Goal: Task Accomplishment & Management: Complete application form

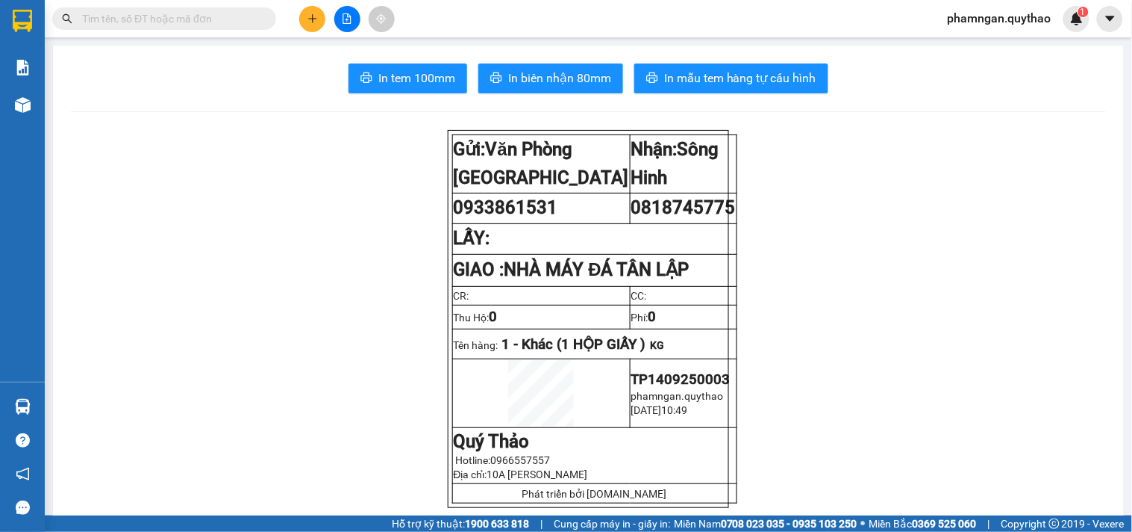
scroll to position [83, 0]
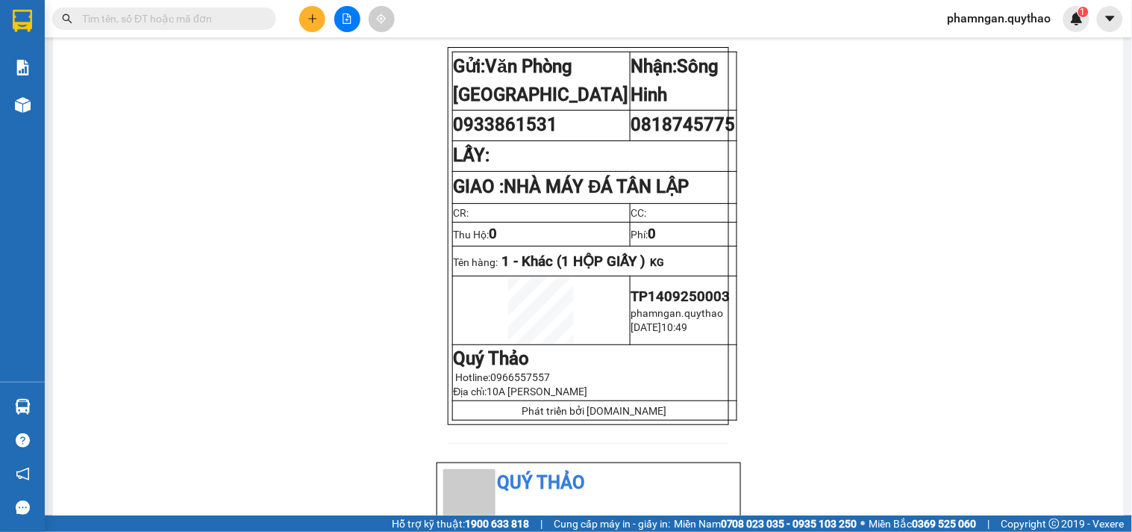
click at [317, 27] on button at bounding box center [312, 19] width 26 height 26
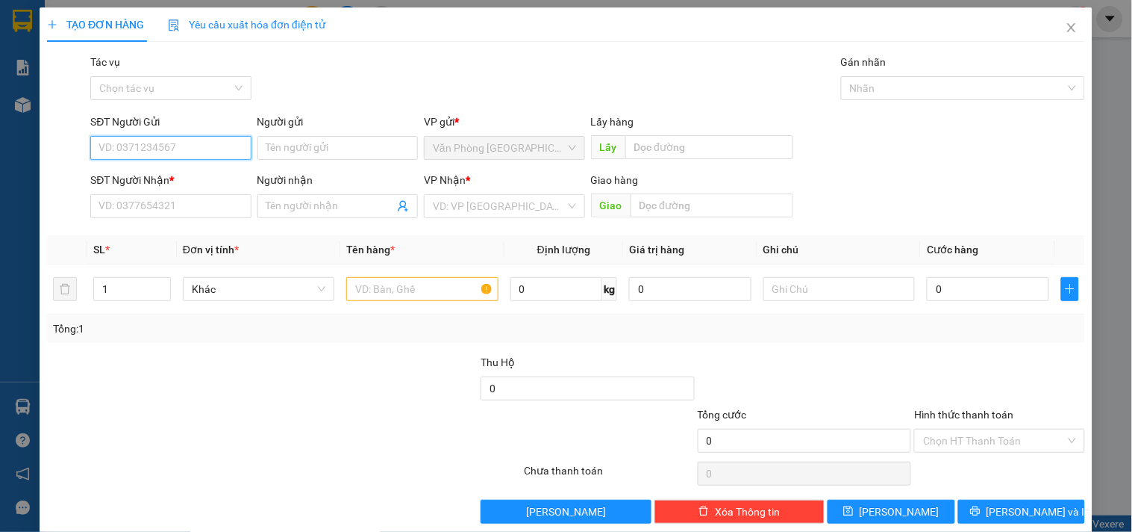
drag, startPoint x: 204, startPoint y: 157, endPoint x: 215, endPoint y: 159, distance: 11.4
click at [207, 155] on input "SĐT Người Gửi" at bounding box center [170, 148] width 161 height 24
type input "0968878195"
click at [164, 172] on div "0968878195" at bounding box center [169, 177] width 141 height 16
type input "0347131523"
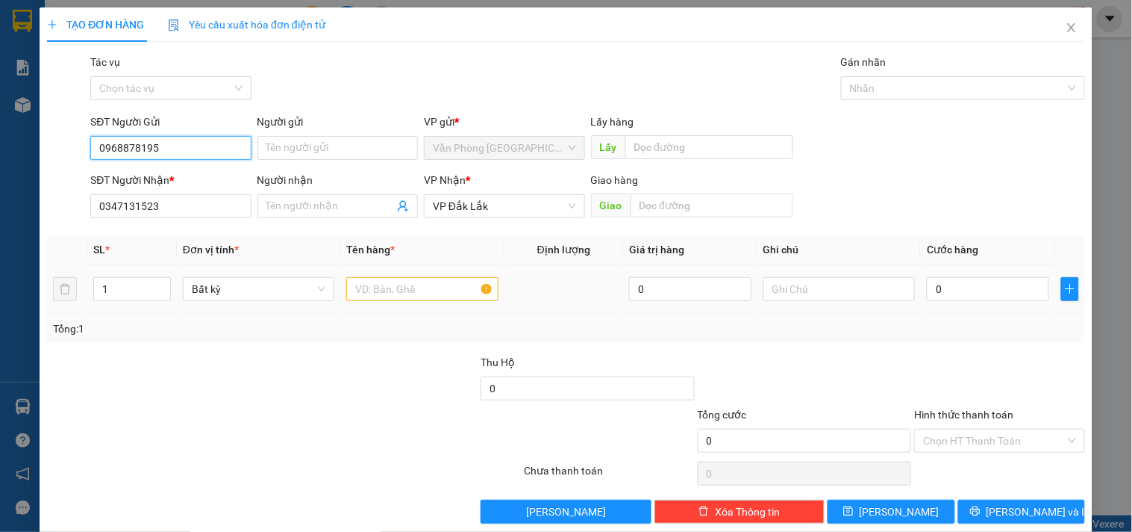
type input "0968878195"
click at [415, 296] on input "text" at bounding box center [422, 289] width 152 height 24
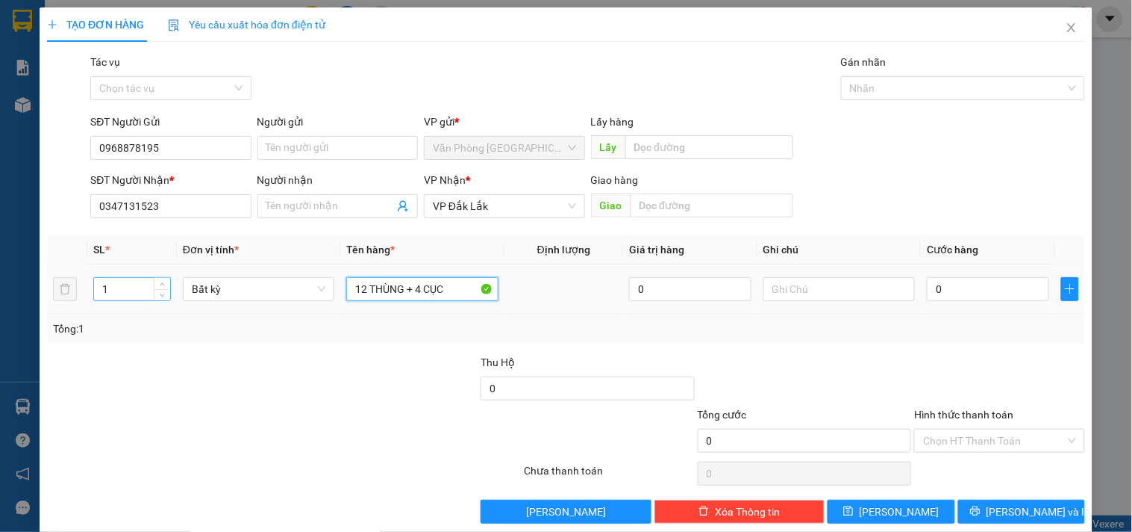
type input "12 THÙNG + 4 CỤC"
click at [142, 294] on input "1" at bounding box center [132, 289] width 76 height 22
type input "16"
type input "7"
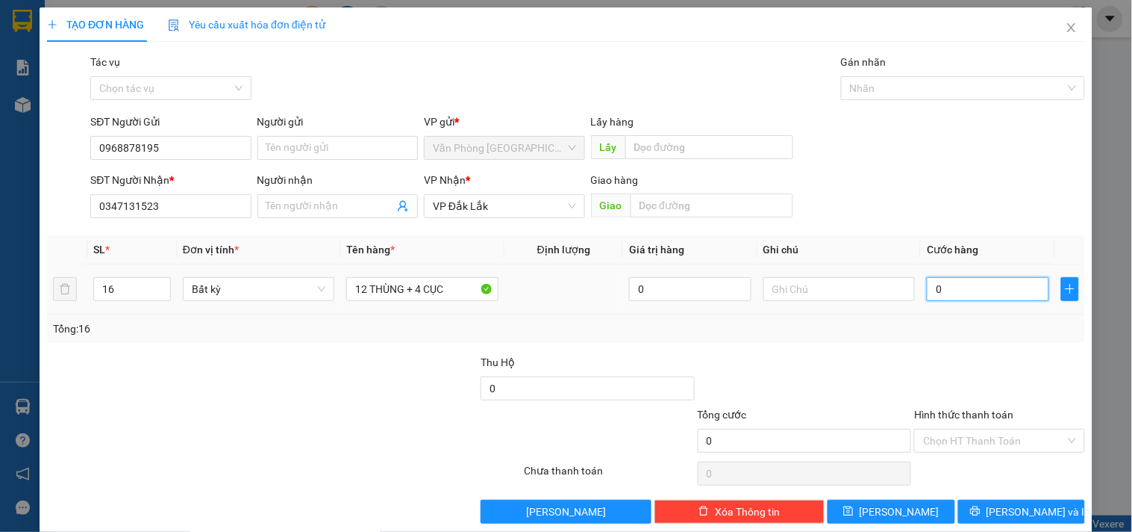
type input "7"
type input "72"
type input "720"
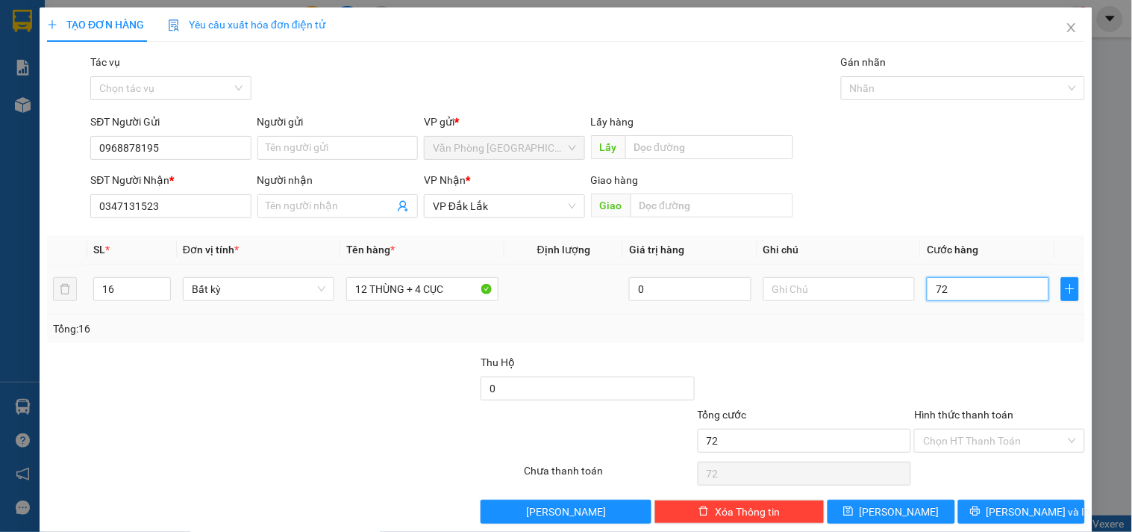
type input "720"
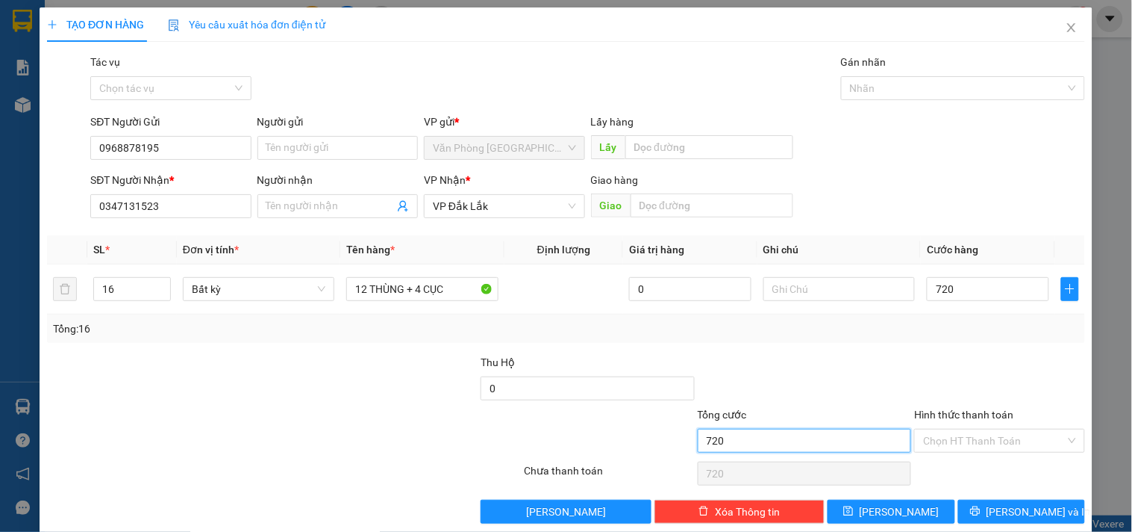
type input "720.000"
drag, startPoint x: 873, startPoint y: 443, endPoint x: 882, endPoint y: 449, distance: 10.4
click at [871, 443] on input "720.000" at bounding box center [805, 440] width 214 height 24
click at [945, 439] on input "Hình thức thanh toán" at bounding box center [994, 440] width 142 height 22
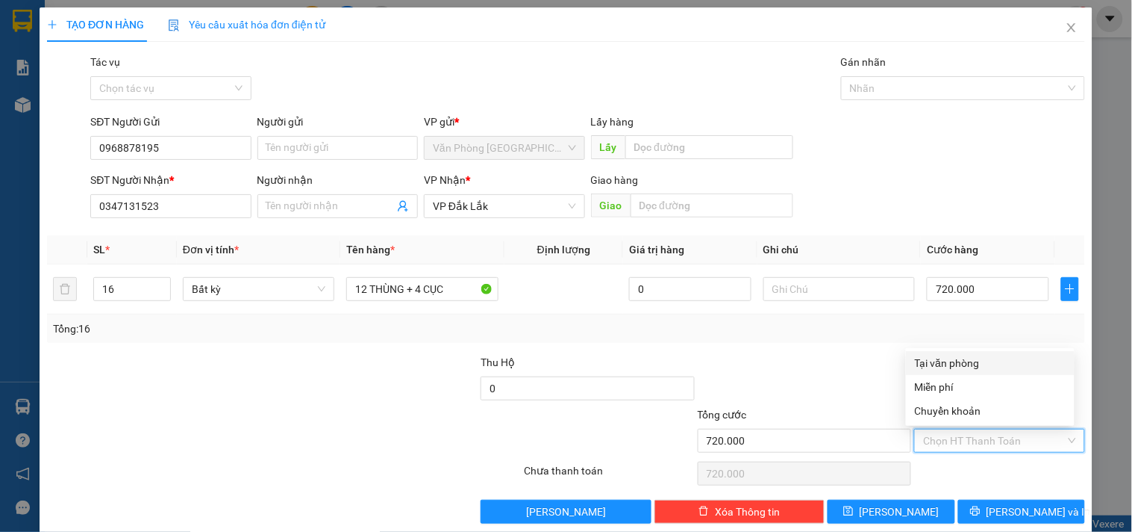
click at [954, 361] on div "Tại văn phòng" at bounding box center [990, 363] width 151 height 16
type input "0"
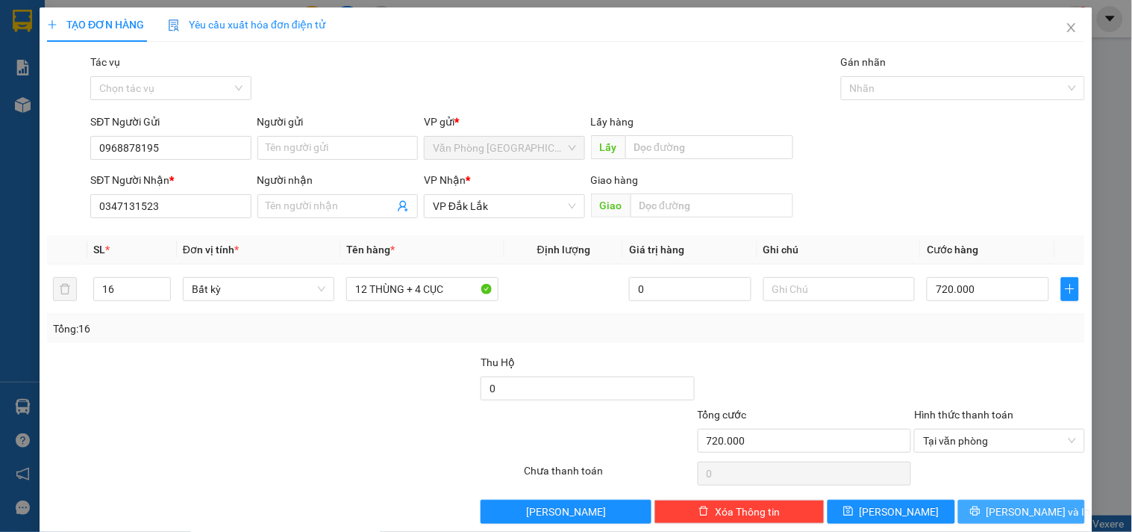
drag, startPoint x: 994, startPoint y: 505, endPoint x: 1008, endPoint y: 494, distance: 17.5
click at [994, 505] on button "[PERSON_NAME] và In" at bounding box center [1022, 511] width 127 height 24
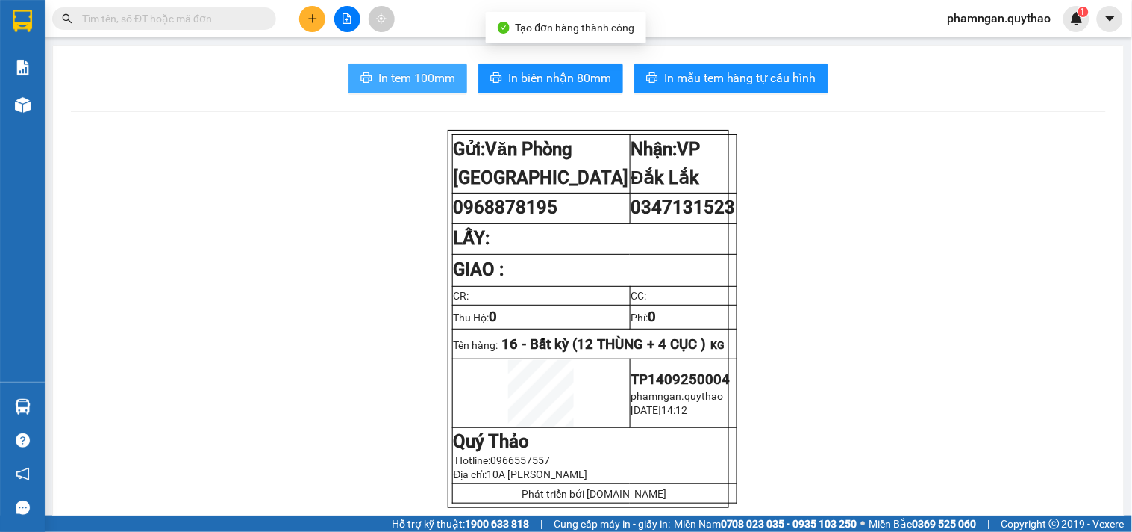
drag, startPoint x: 437, startPoint y: 78, endPoint x: 385, endPoint y: 71, distance: 52.0
click at [431, 78] on span "In tem 100mm" at bounding box center [416, 78] width 77 height 19
click at [390, 81] on span "In tem 100mm" at bounding box center [416, 78] width 77 height 19
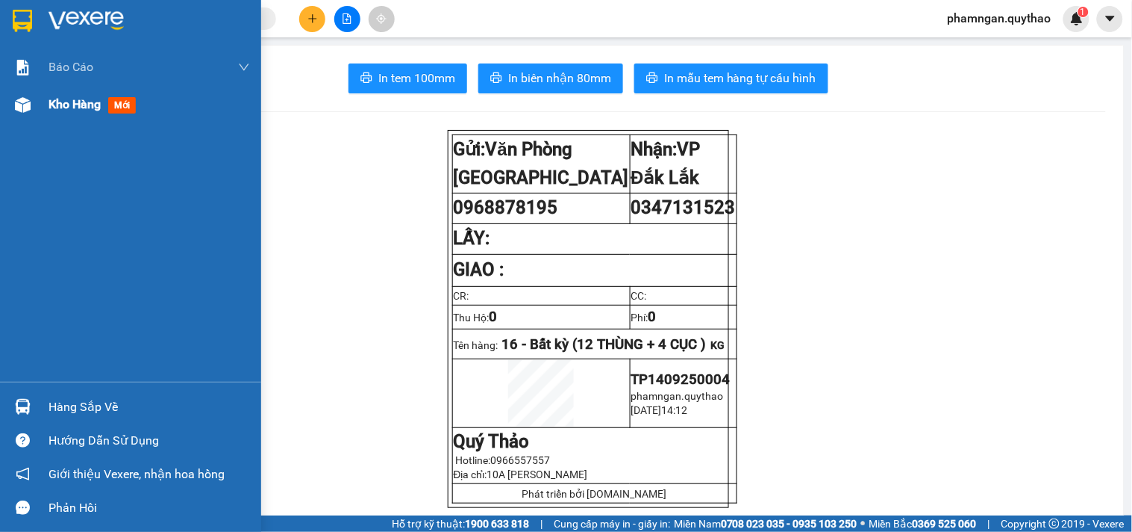
click at [27, 113] on div at bounding box center [23, 105] width 26 height 26
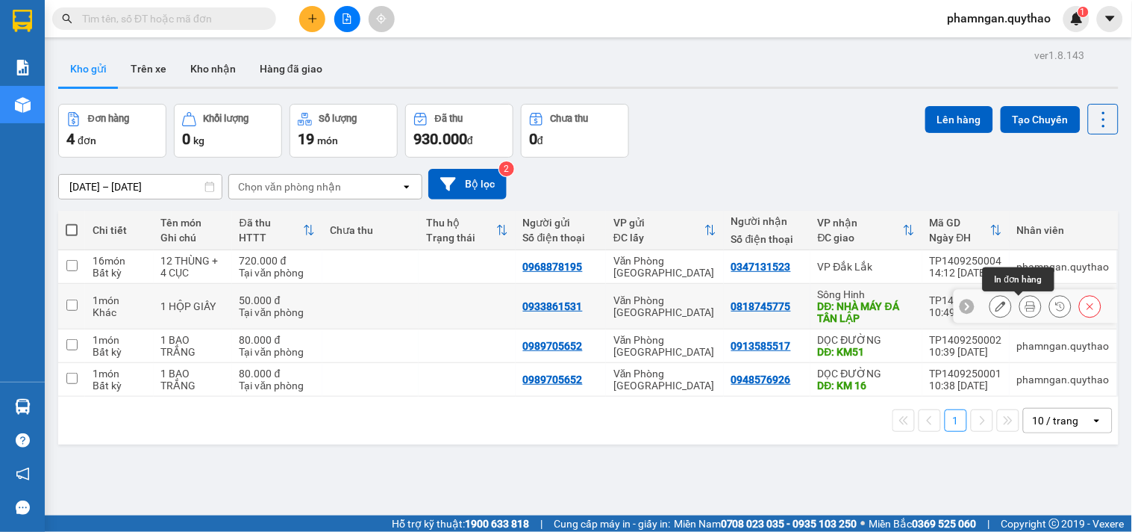
click at [1026, 311] on icon at bounding box center [1031, 306] width 10 height 10
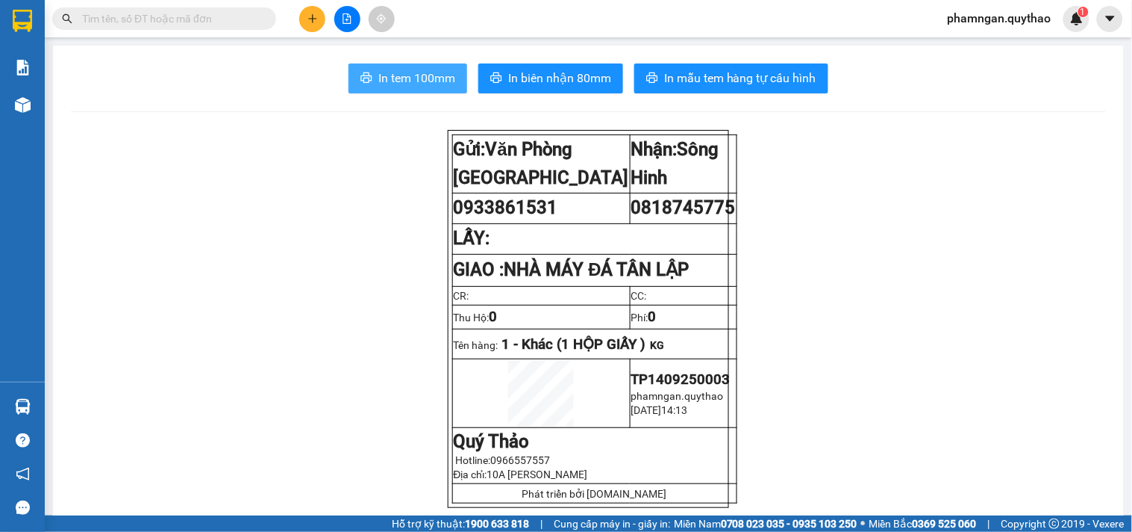
click at [393, 75] on span "In tem 100mm" at bounding box center [416, 78] width 77 height 19
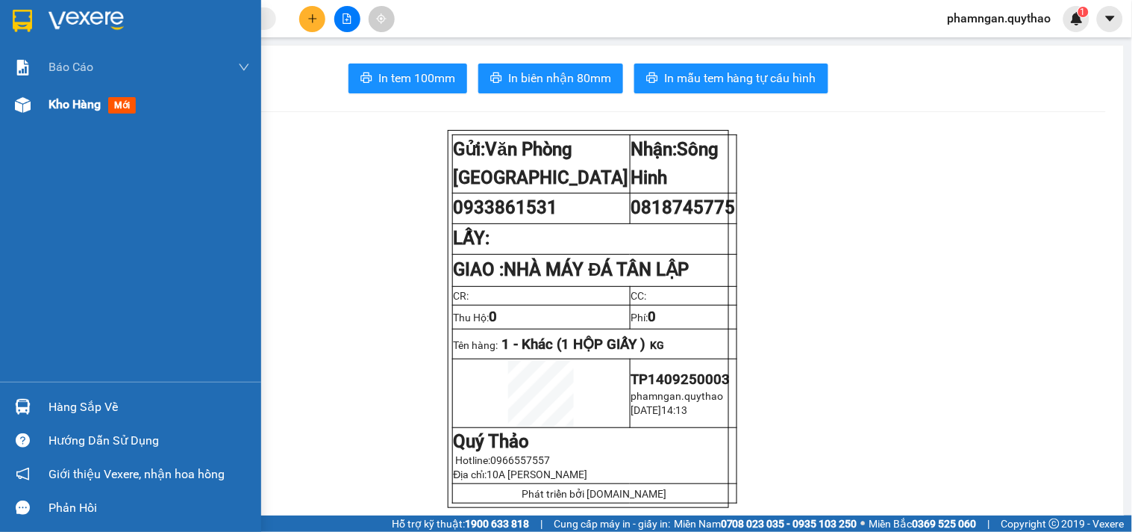
click at [15, 108] on img at bounding box center [23, 105] width 16 height 16
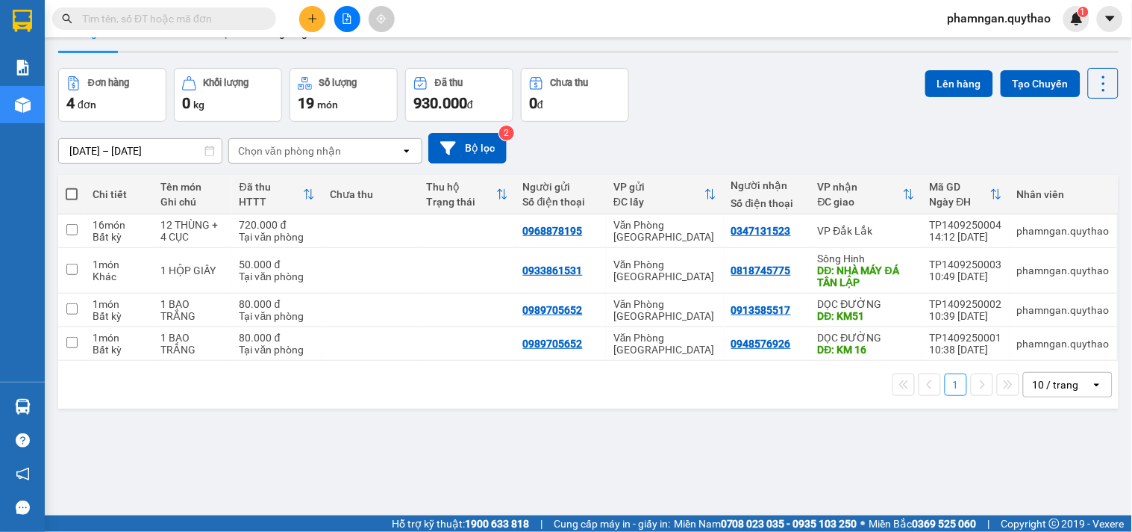
scroll to position [69, 0]
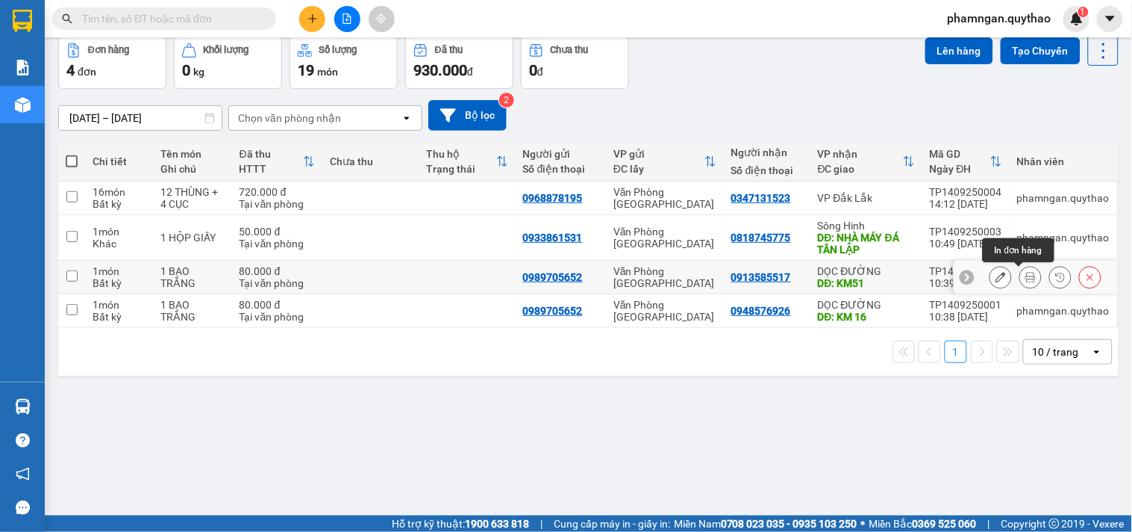
click at [1026, 277] on icon at bounding box center [1031, 277] width 10 height 10
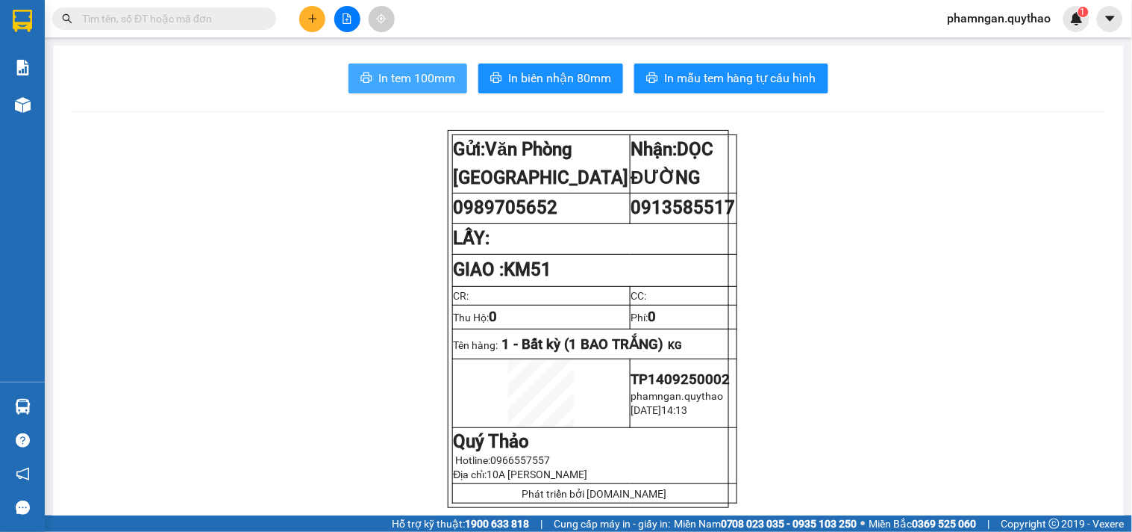
click at [378, 84] on span "In tem 100mm" at bounding box center [416, 78] width 77 height 19
click at [308, 21] on icon "plus" at bounding box center [313, 18] width 10 height 10
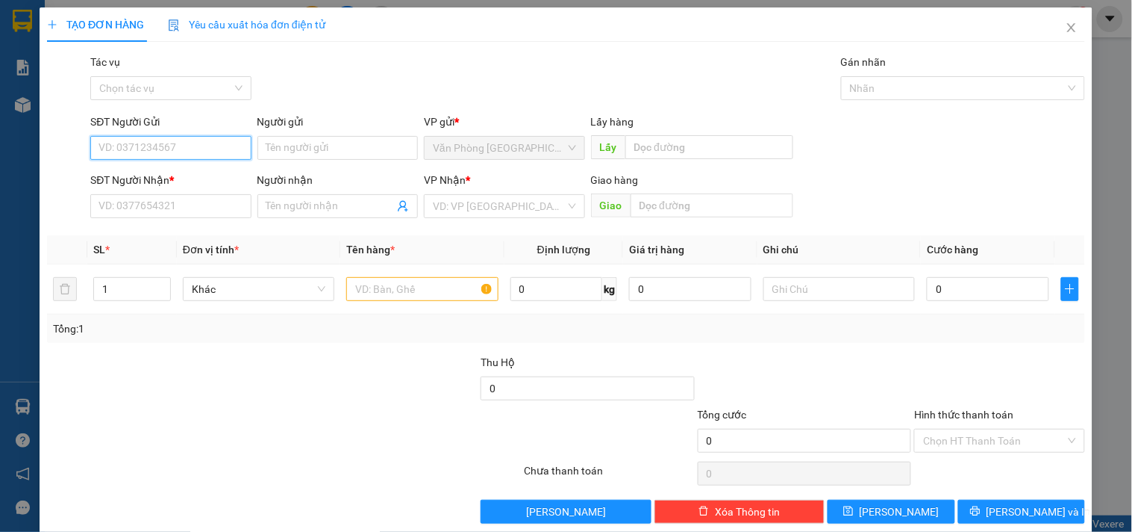
click at [200, 148] on input "SĐT Người Gửi" at bounding box center [170, 148] width 161 height 24
click at [120, 144] on input "0983103173" at bounding box center [170, 148] width 161 height 24
type input "0982103173"
click at [152, 175] on div "0982103173" at bounding box center [169, 177] width 141 height 16
type input "0977728828"
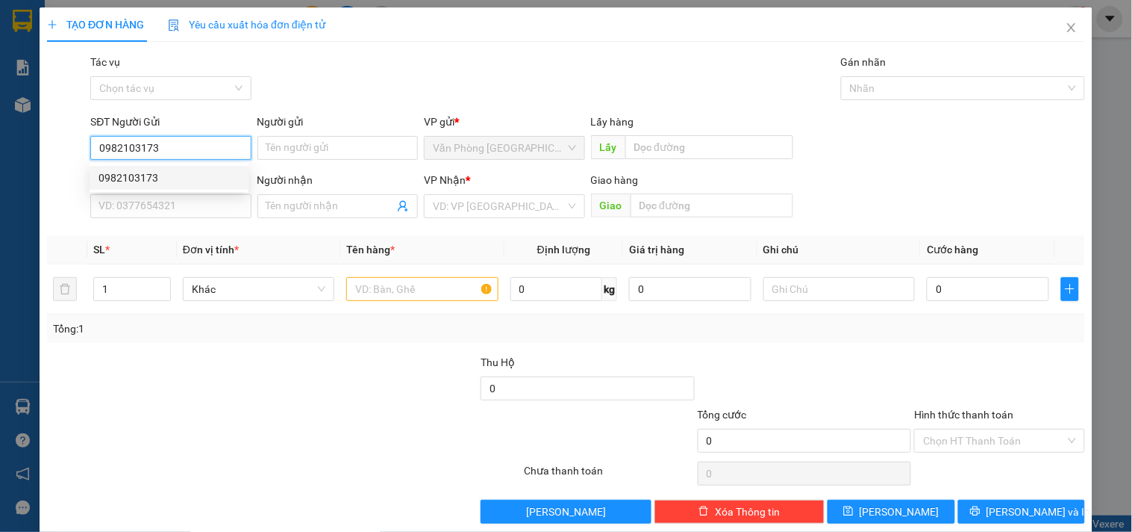
type input "NXE DŨNG LAN MỎ ĐẤT"
type input "0982103173"
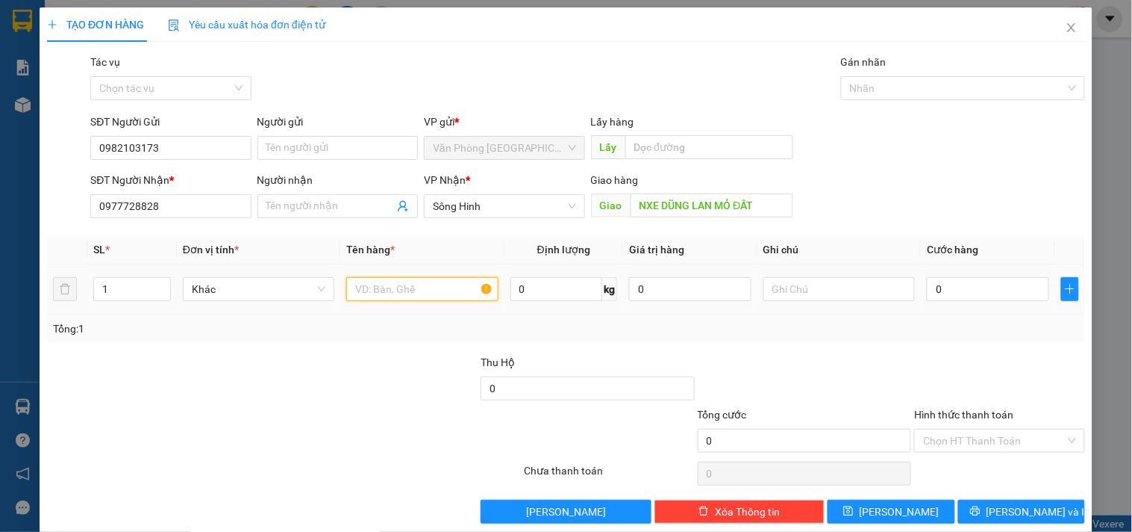
click at [446, 293] on input "text" at bounding box center [422, 289] width 152 height 24
drag, startPoint x: 205, startPoint y: 205, endPoint x: 34, endPoint y: 214, distance: 171.2
click at [42, 214] on div "TẠO ĐƠN HÀNG Yêu cầu xuất hóa đơn điện tử Transit Pickup Surcharge Ids Transit …" at bounding box center [566, 270] width 1053 height 527
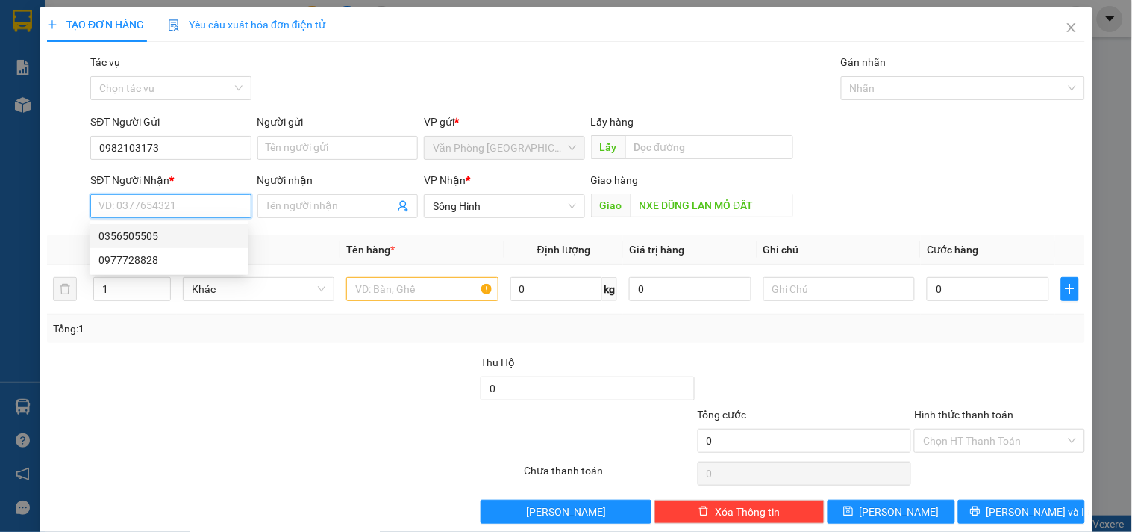
click at [152, 237] on div "0356505505" at bounding box center [169, 236] width 141 height 16
type input "0356505505"
type input "CX EABAR"
type input "0356505505"
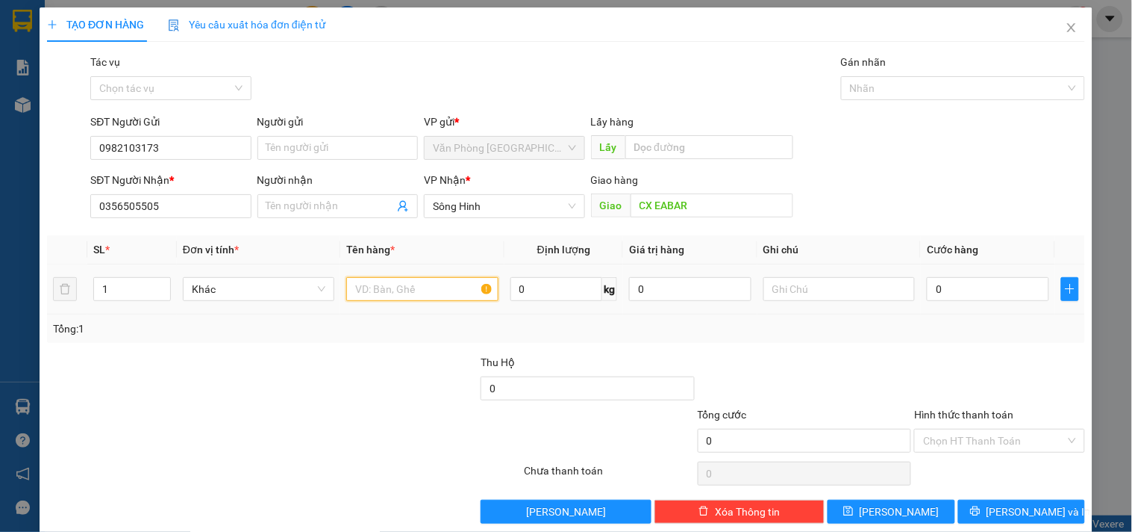
click at [440, 293] on input "text" at bounding box center [422, 289] width 152 height 24
type input "6 THÙNG"
drag, startPoint x: 144, startPoint y: 299, endPoint x: 152, endPoint y: 251, distance: 48.4
click at [143, 299] on input "1" at bounding box center [132, 289] width 76 height 22
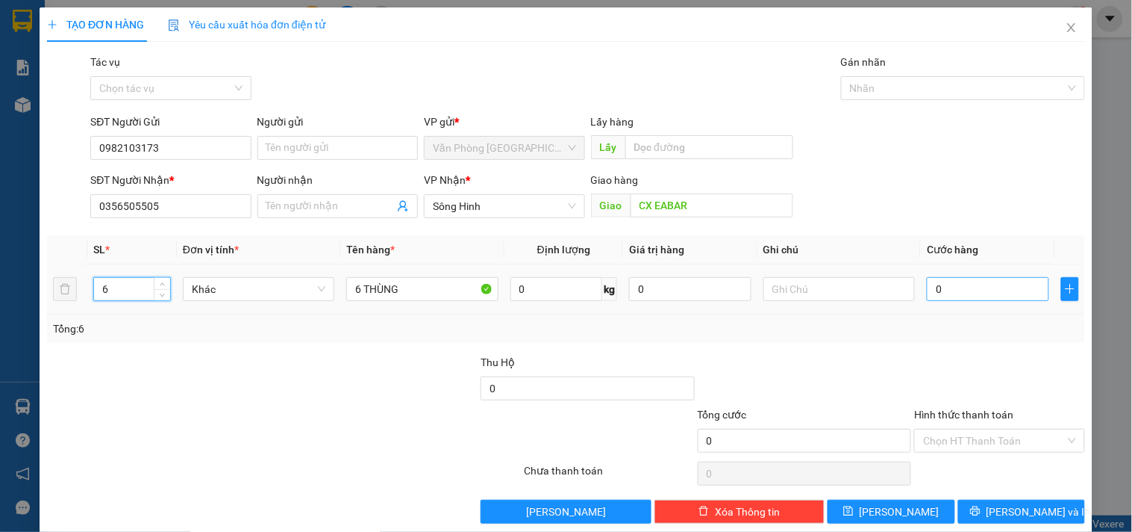
type input "6"
click at [950, 287] on input "0" at bounding box center [988, 289] width 122 height 24
type input "3"
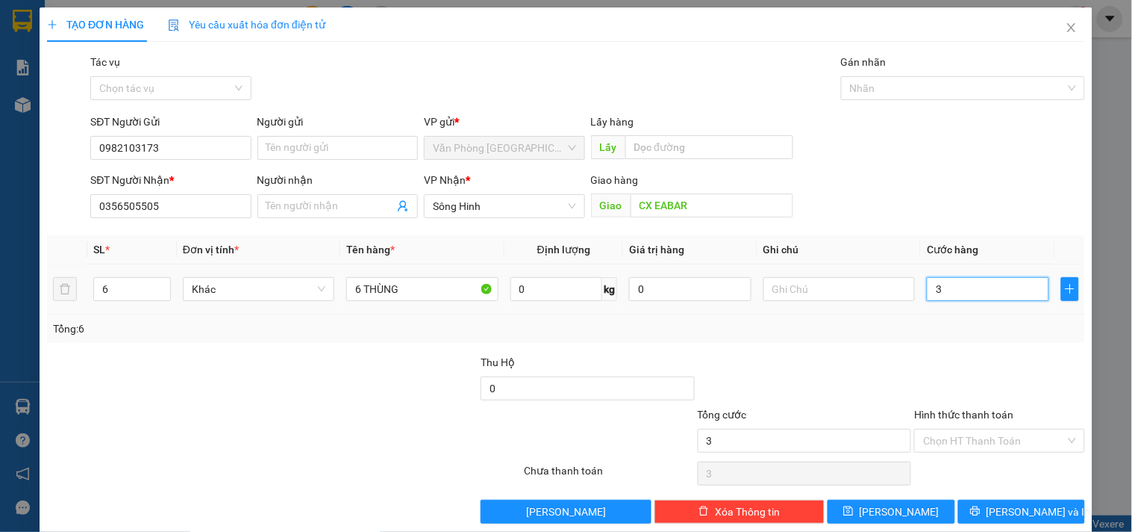
type input "35"
type input "350"
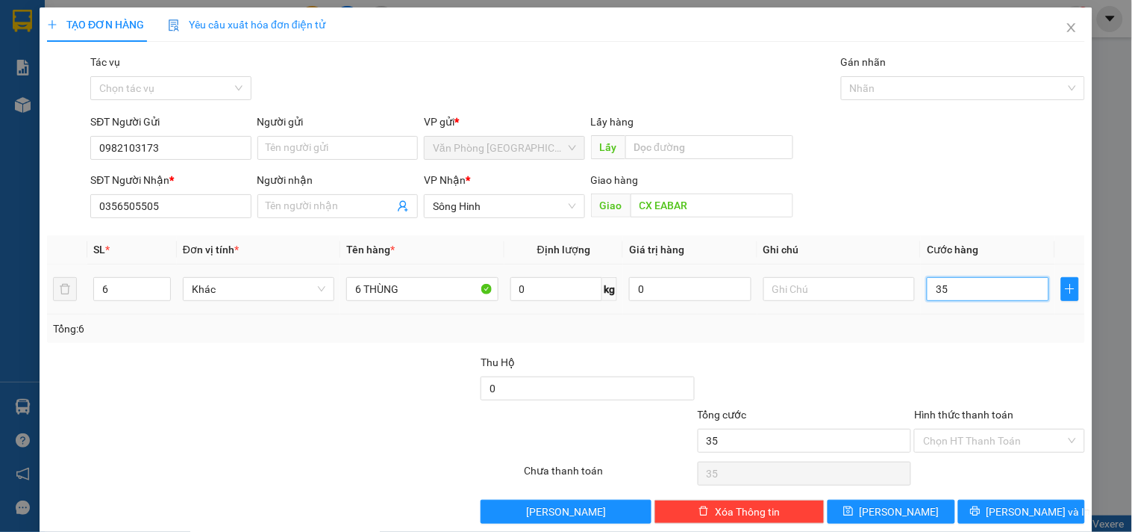
type input "350"
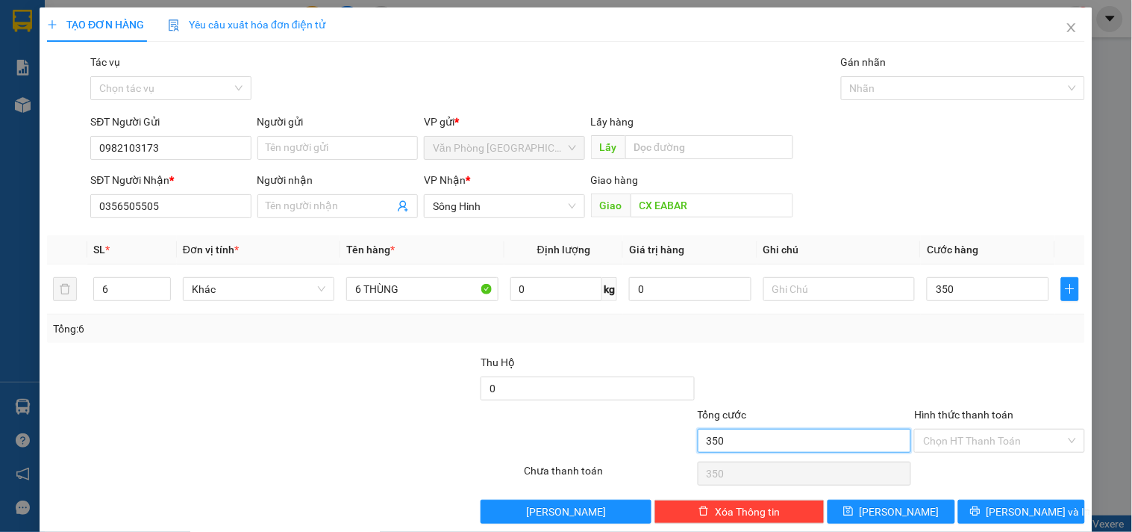
type input "350.000"
click at [873, 439] on input "350.000" at bounding box center [805, 440] width 214 height 24
click at [924, 437] on input "Hình thức thanh toán" at bounding box center [994, 440] width 142 height 22
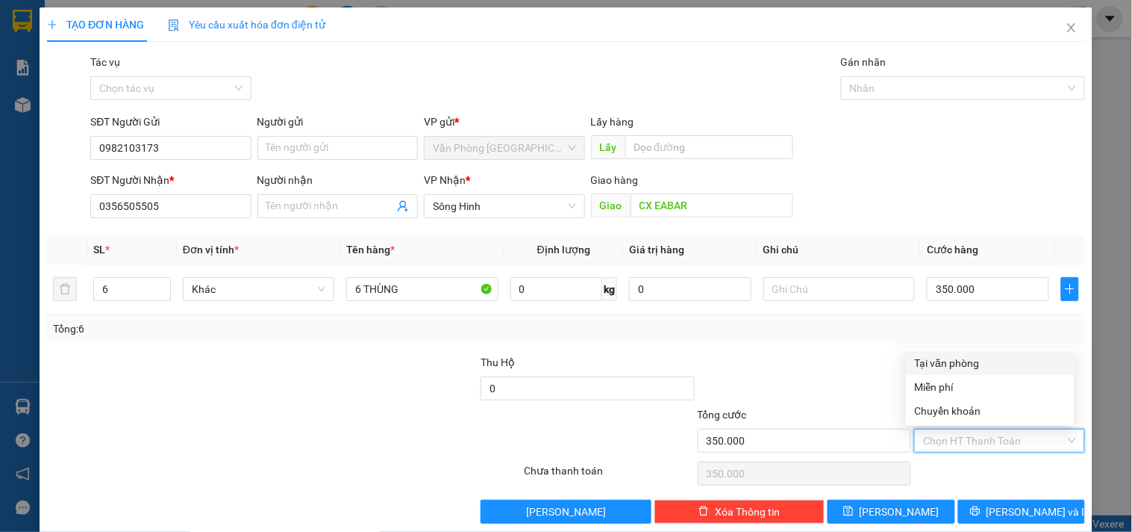
click at [942, 364] on div "Tại văn phòng" at bounding box center [990, 363] width 151 height 16
type input "0"
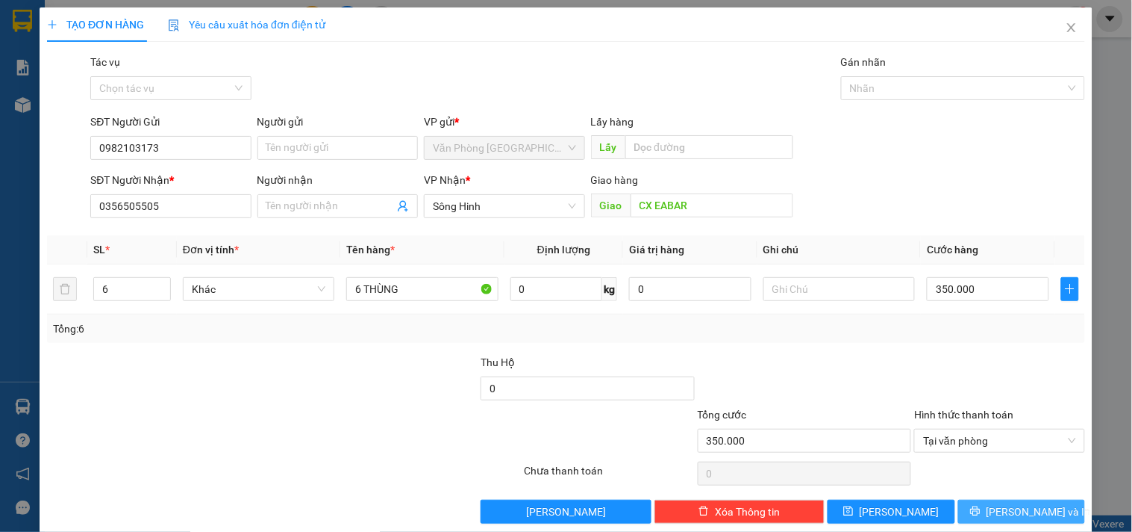
click at [981, 509] on icon "printer" at bounding box center [975, 510] width 10 height 10
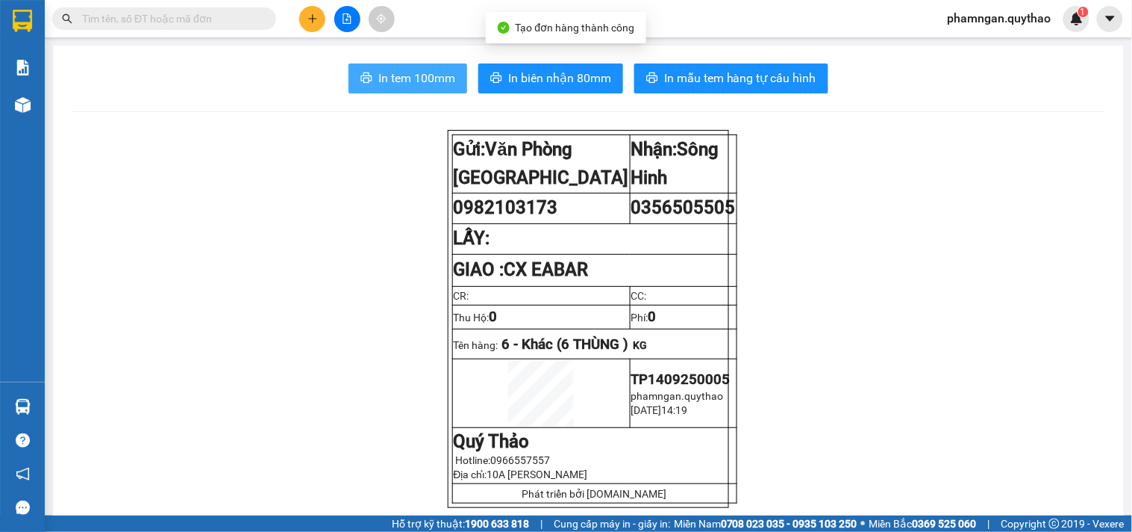
click at [417, 85] on span "In tem 100mm" at bounding box center [416, 78] width 77 height 19
click at [449, 84] on span "In tem 100mm" at bounding box center [416, 78] width 77 height 19
